Goal: Navigation & Orientation: Find specific page/section

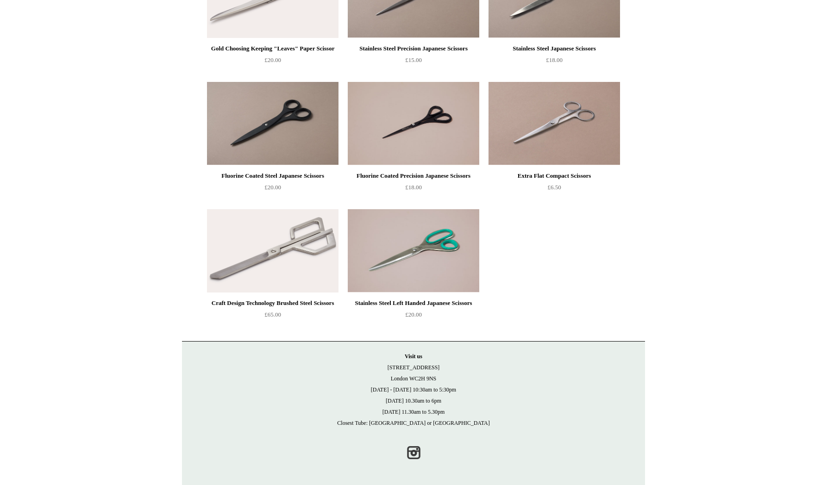
scroll to position [421, 0]
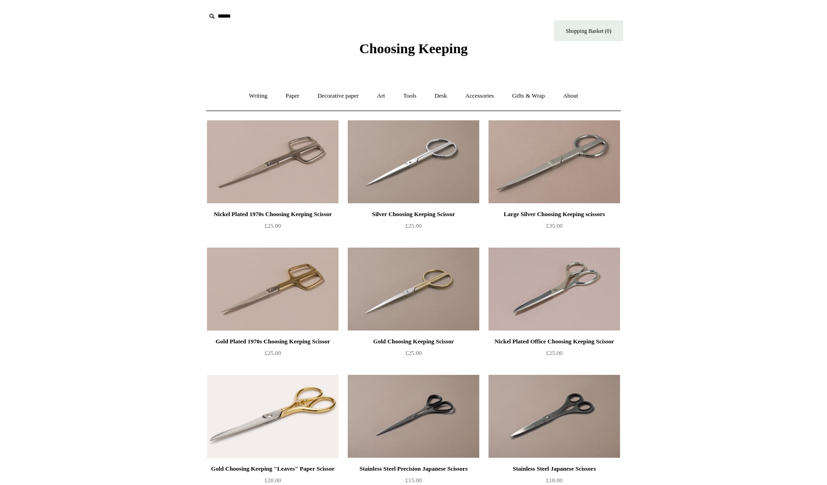
click at [378, 48] on span "Choosing Keeping" at bounding box center [413, 48] width 108 height 15
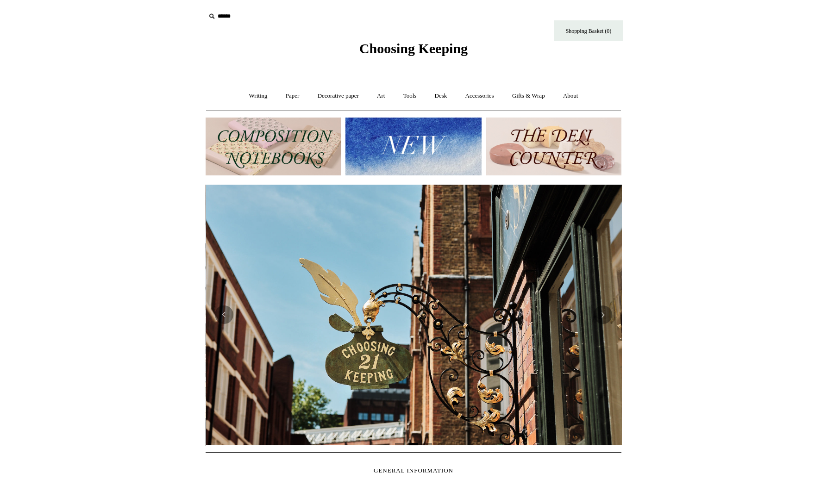
scroll to position [0, 416]
drag, startPoint x: 715, startPoint y: 138, endPoint x: 752, endPoint y: 50, distance: 95.6
click at [715, 138] on html "Menu Choosing Keeping * Shipping Information Shopping Basket (0) * ⤺ + +" at bounding box center [413, 389] width 827 height 779
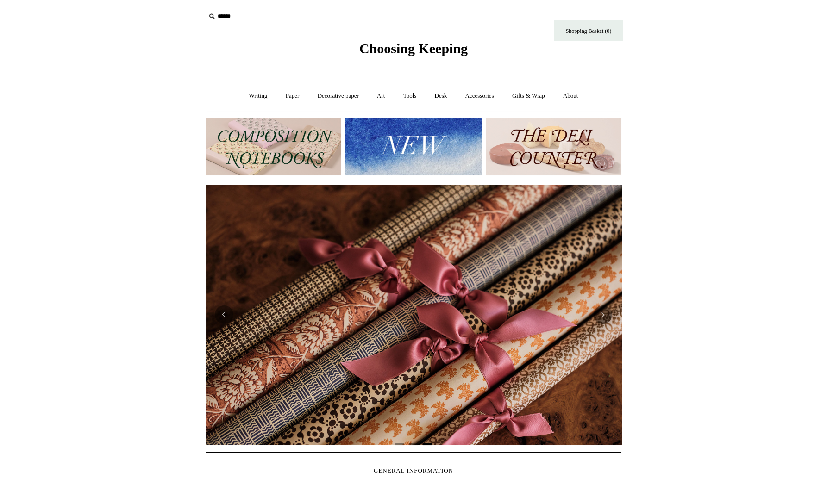
scroll to position [0, 831]
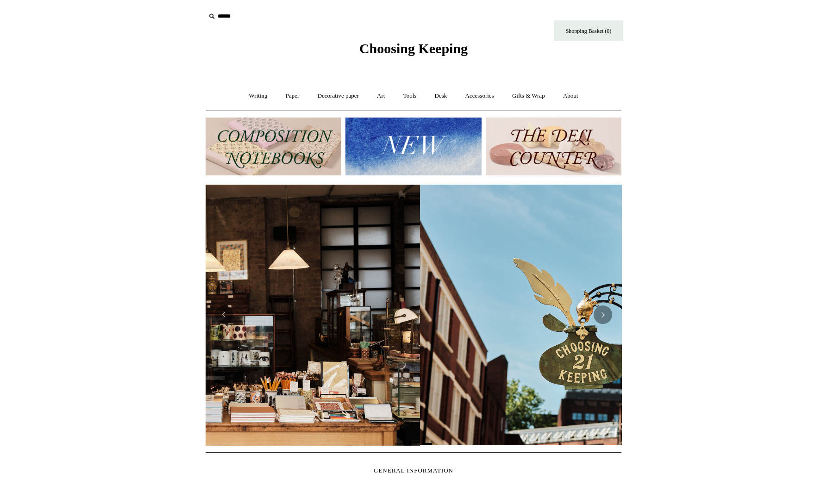
click at [751, 63] on html "Menu Choosing Keeping * Shipping Information Shopping Basket (0) * ⤺ + +" at bounding box center [413, 389] width 827 height 779
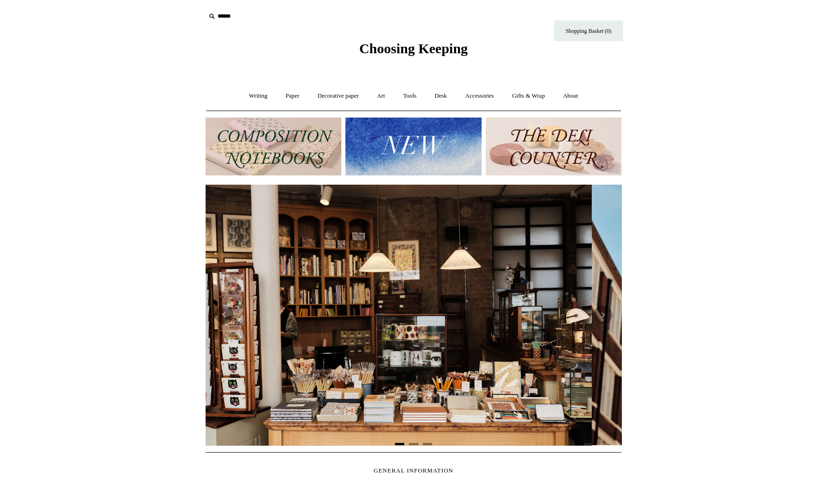
scroll to position [0, 0]
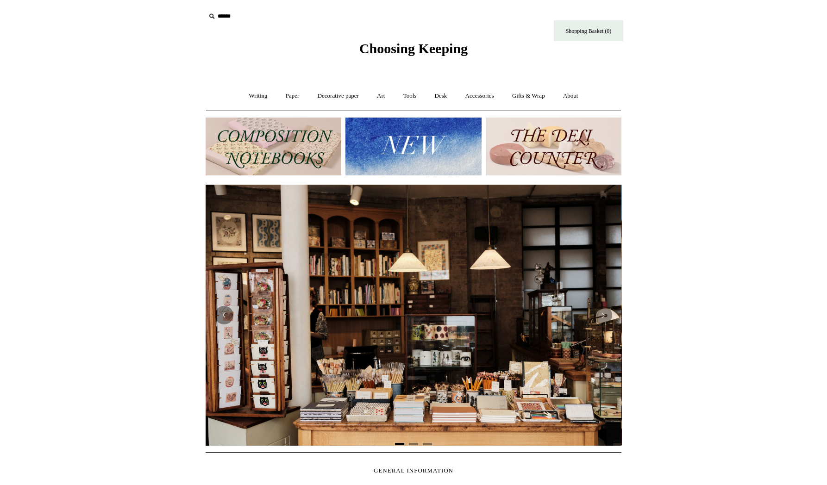
drag, startPoint x: 754, startPoint y: 81, endPoint x: 766, endPoint y: 0, distance: 81.9
click at [754, 81] on html "Menu Choosing Keeping * Shipping Information Shopping Basket (0) * ⤺ + +" at bounding box center [413, 389] width 827 height 779
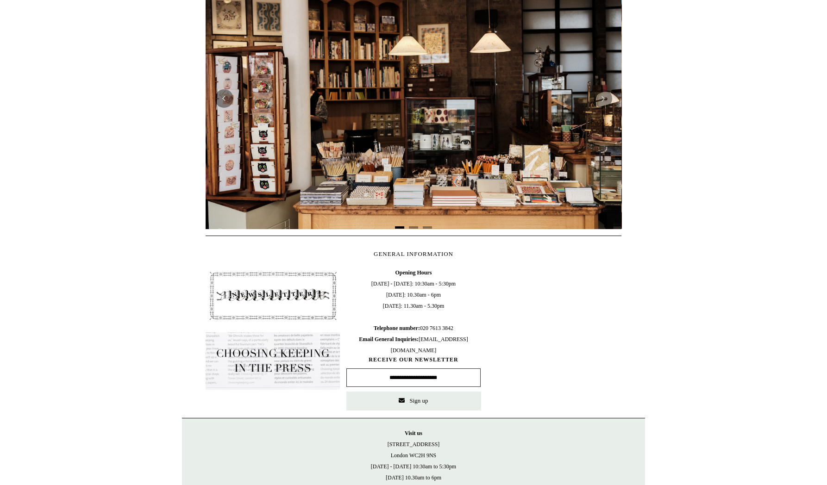
scroll to position [294, 0]
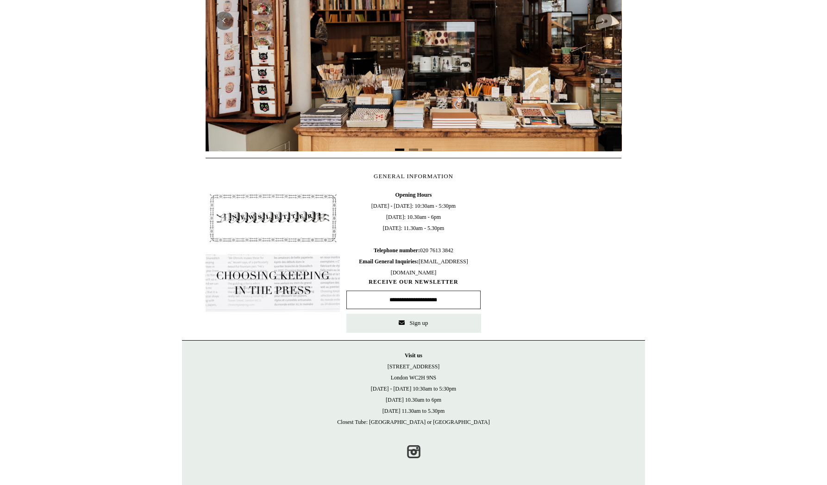
click at [254, 222] on img at bounding box center [273, 217] width 134 height 57
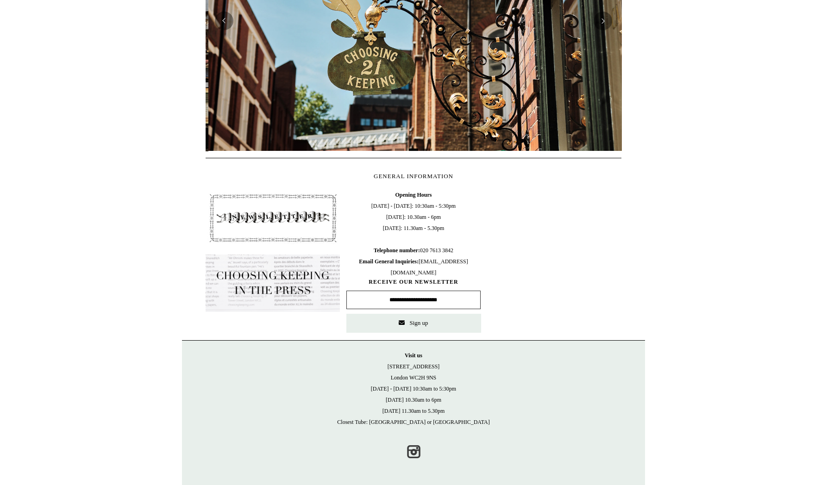
scroll to position [0, 416]
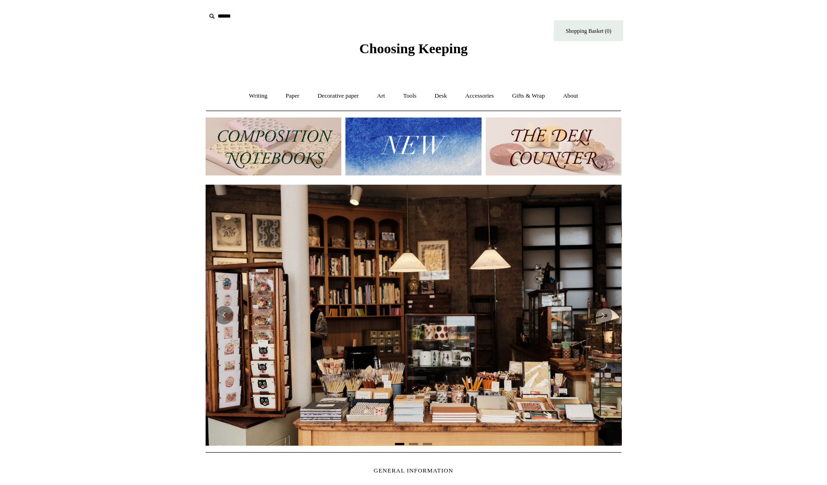
click at [326, 142] on img at bounding box center [274, 147] width 136 height 58
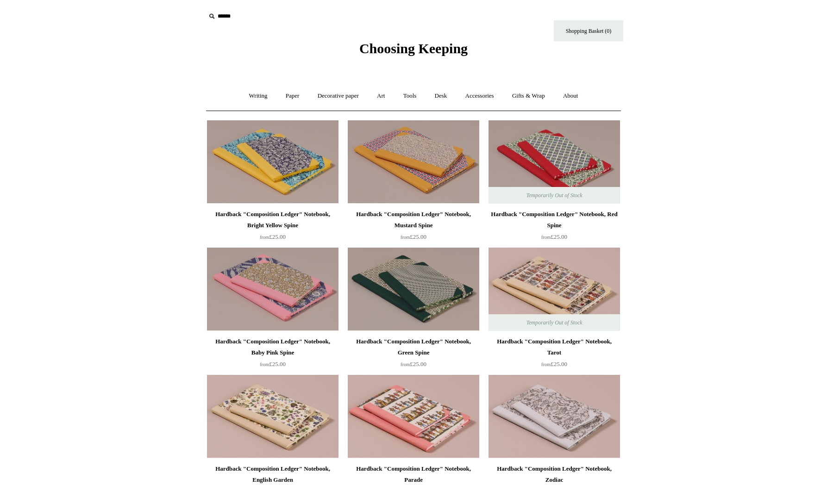
click at [378, 56] on div "Choosing Keeping" at bounding box center [413, 28] width 463 height 57
click at [416, 50] on span "Choosing Keeping" at bounding box center [413, 48] width 108 height 15
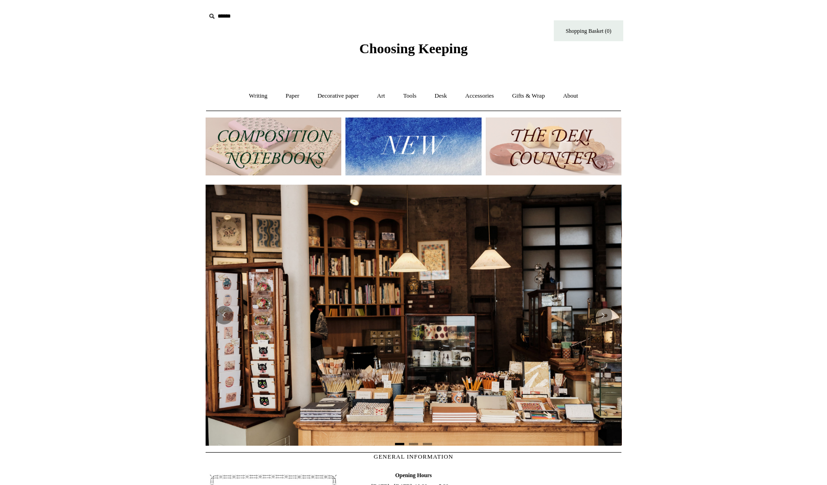
click at [416, 144] on img at bounding box center [413, 147] width 136 height 58
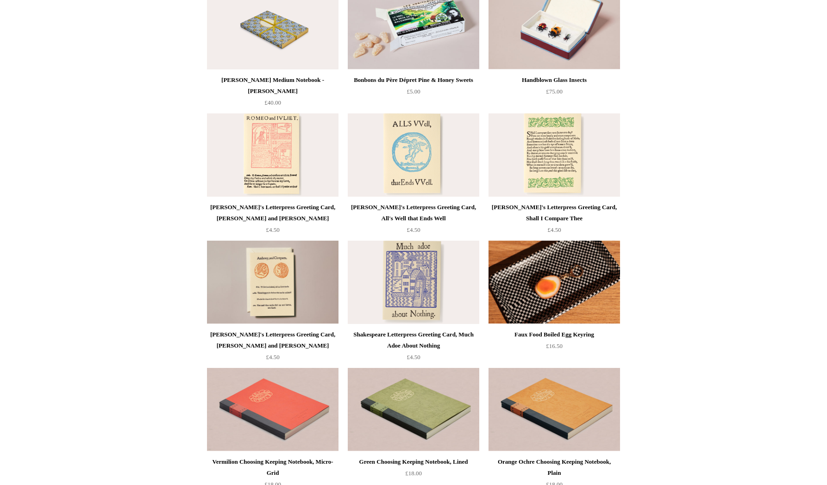
scroll to position [1666, 0]
